Goal: Task Accomplishment & Management: Manage account settings

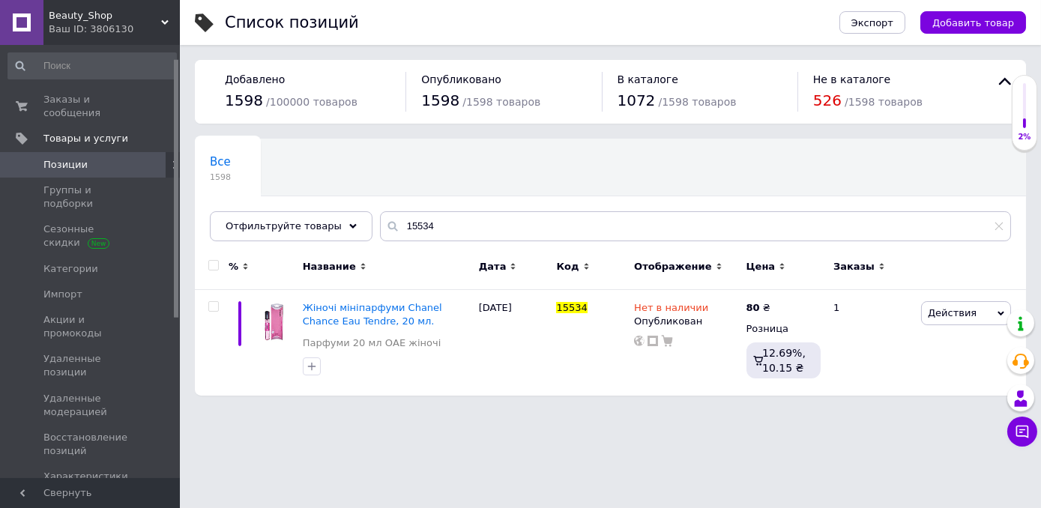
scroll to position [22, 0]
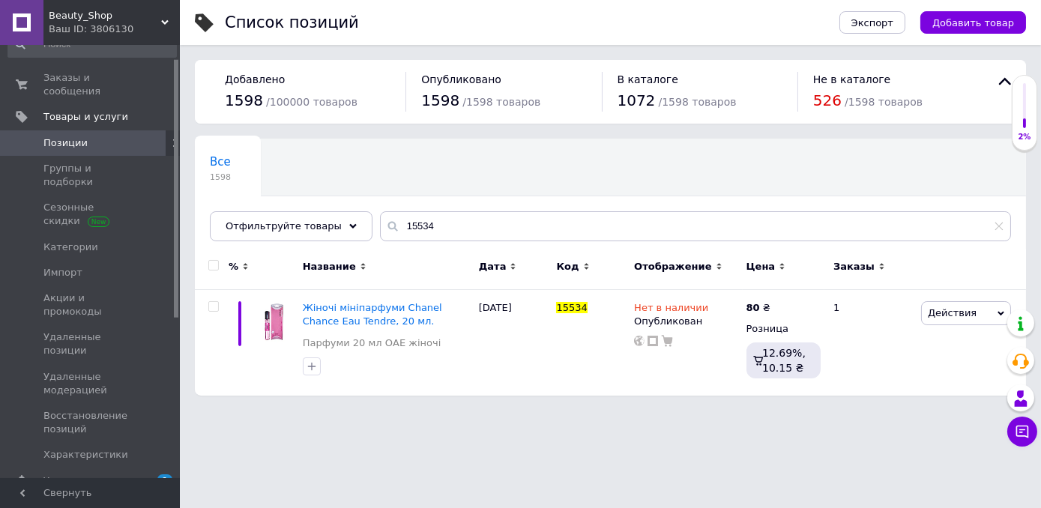
click at [380, 230] on div "15534" at bounding box center [695, 226] width 631 height 30
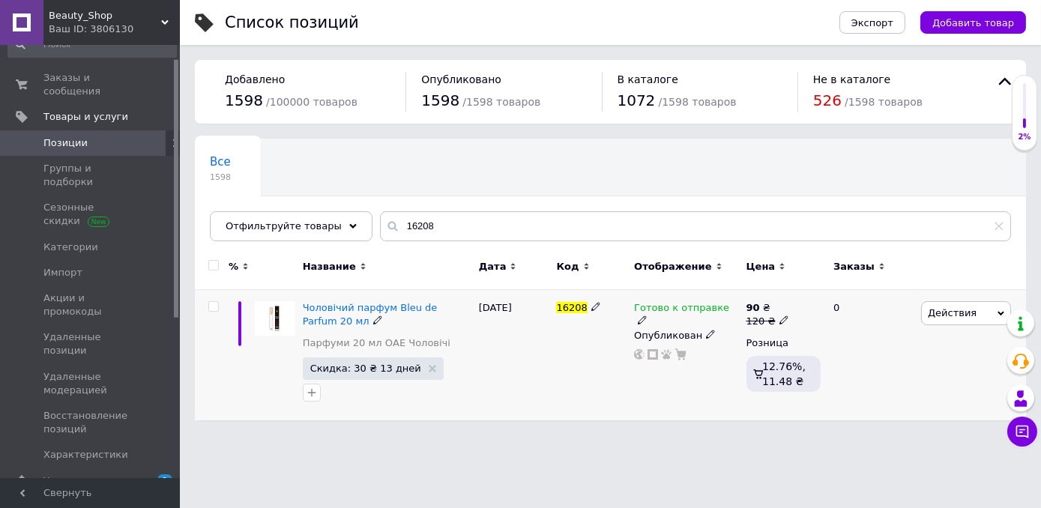
type input "16208"
click at [646, 315] on icon at bounding box center [641, 319] width 9 height 9
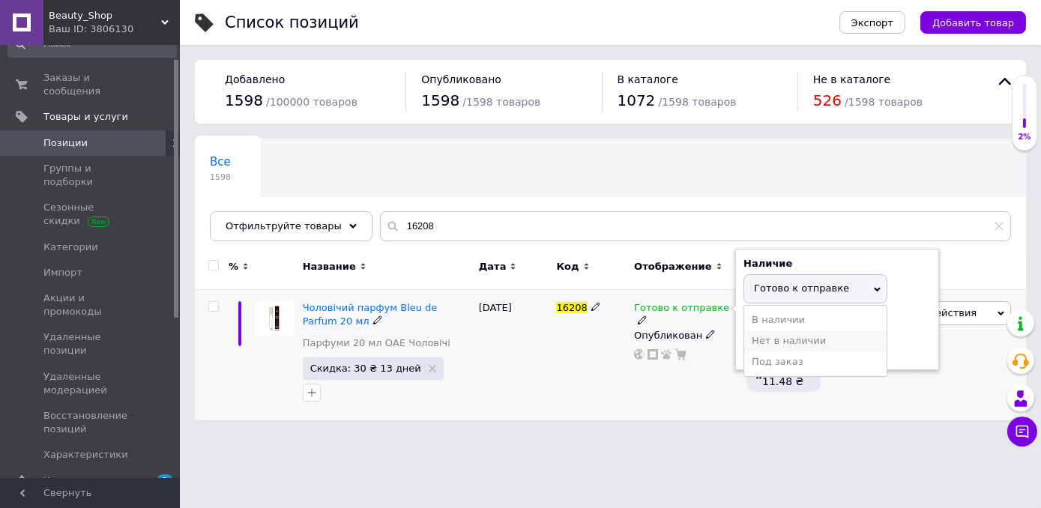
click at [751, 337] on li "Нет в наличии" at bounding box center [815, 340] width 142 height 21
click at [688, 373] on div "Готово к отправке Наличие Нет в наличии В наличии Под заказ Готово к отправке О…" at bounding box center [686, 355] width 112 height 130
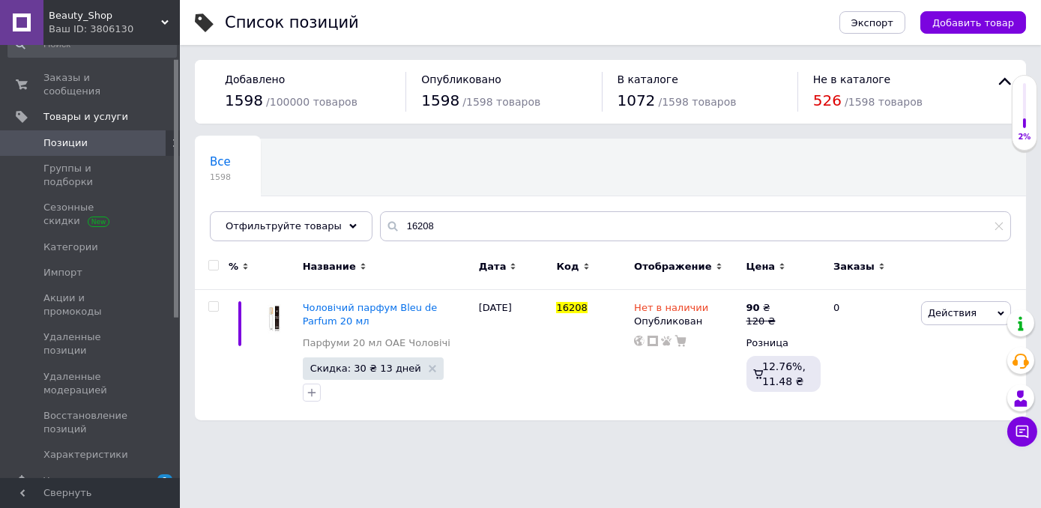
click at [106, 61] on div "Заказы и сообщения 0 0 Товары и услуги Позиции Группы и подборки Сезонные скидк…" at bounding box center [92, 263] width 184 height 437
click at [101, 70] on link "Заказы и сообщения 0 0" at bounding box center [92, 84] width 184 height 39
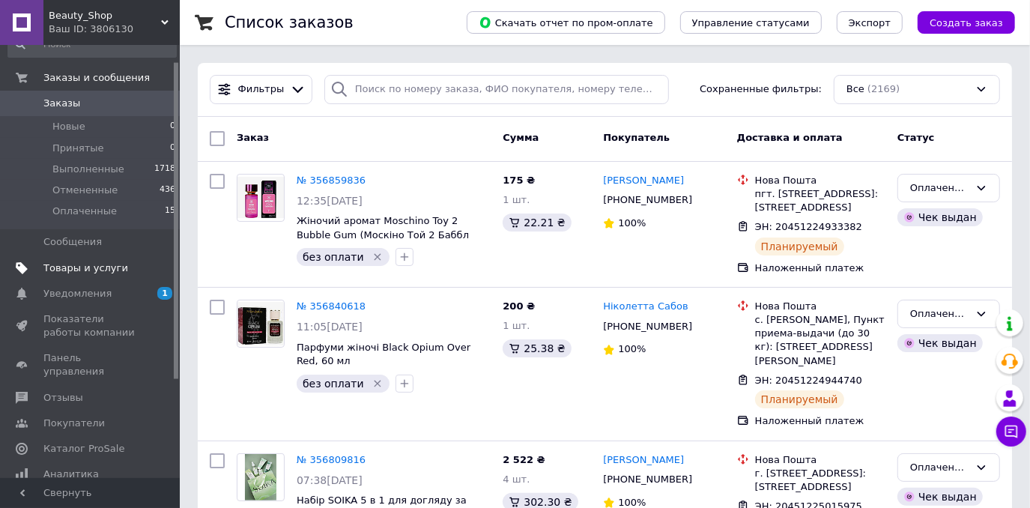
click at [110, 275] on link "Товары и услуги" at bounding box center [92, 267] width 184 height 25
